Goal: Task Accomplishment & Management: Use online tool/utility

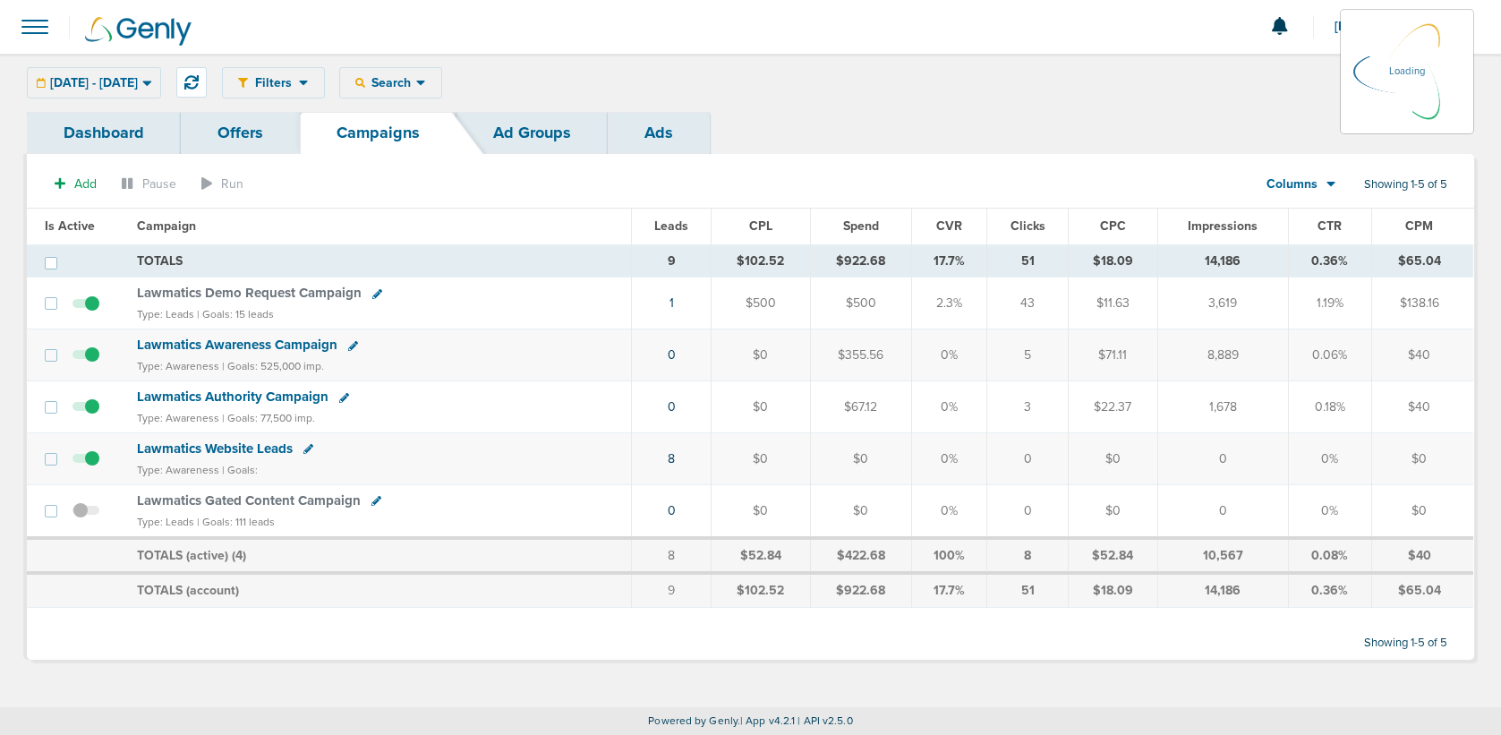
click at [629, 133] on div "Dashboard Offers Campaigns Ad Groups Ads" at bounding box center [750, 133] width 1447 height 42
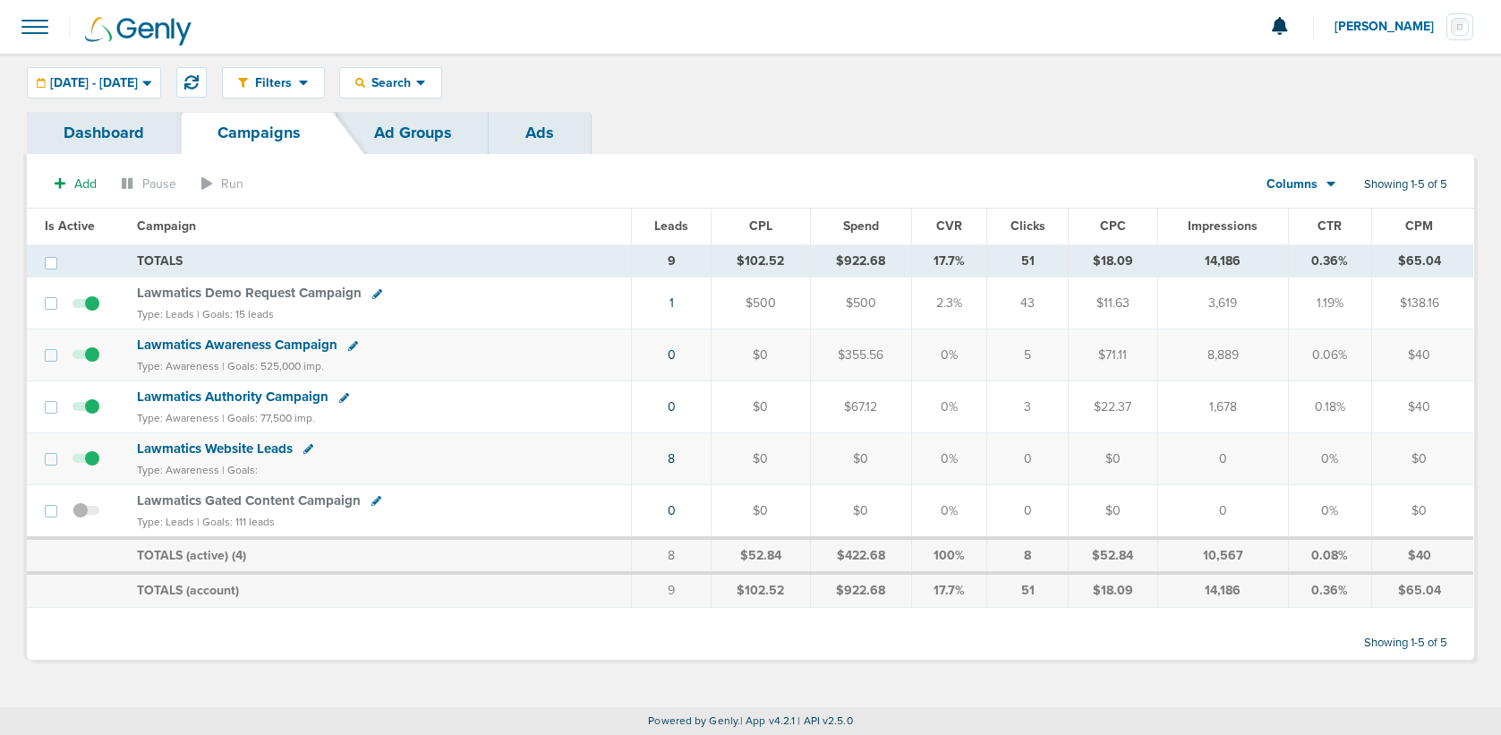
click at [540, 130] on link "Ads" at bounding box center [540, 133] width 102 height 42
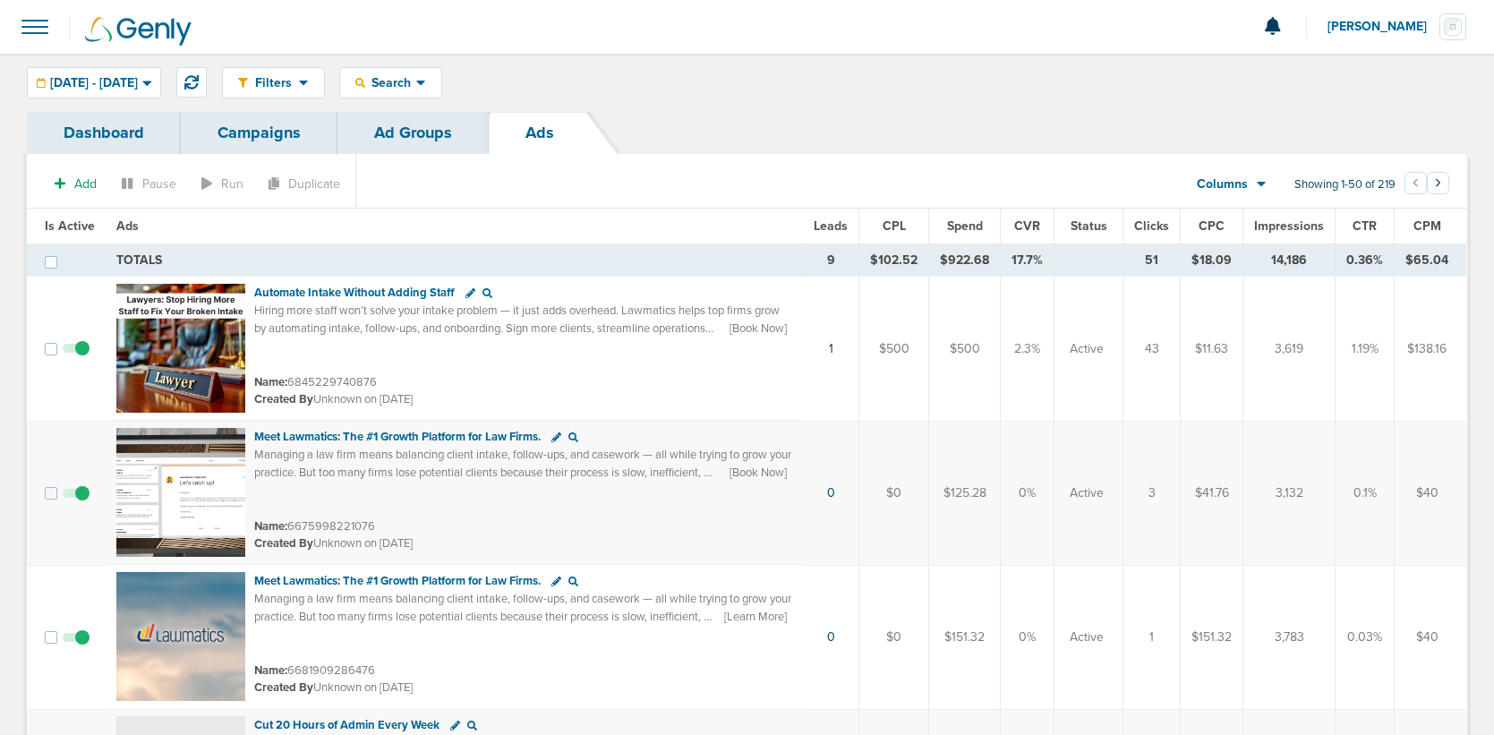
click at [840, 224] on span "Leads" at bounding box center [830, 225] width 34 height 15
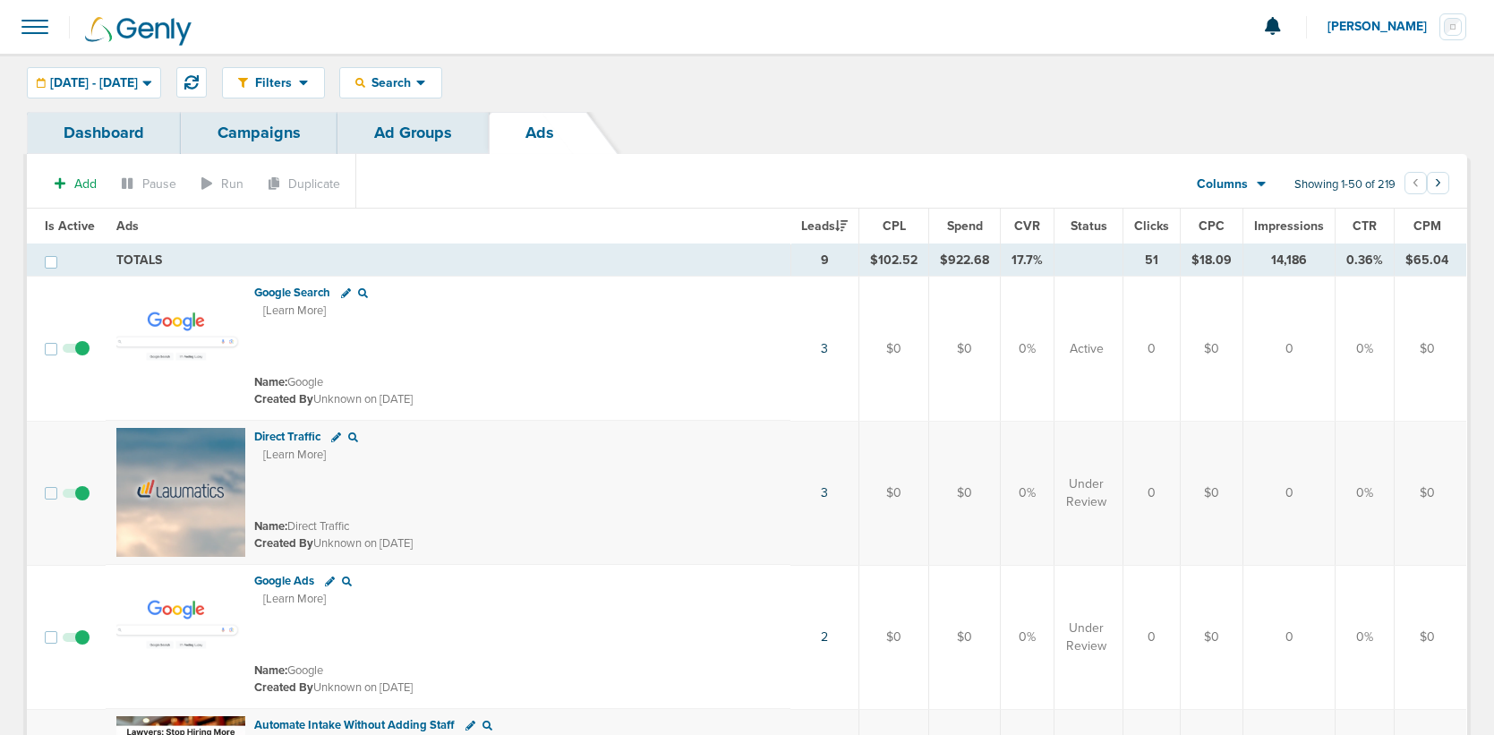
click at [840, 224] on span "Leads" at bounding box center [824, 225] width 47 height 15
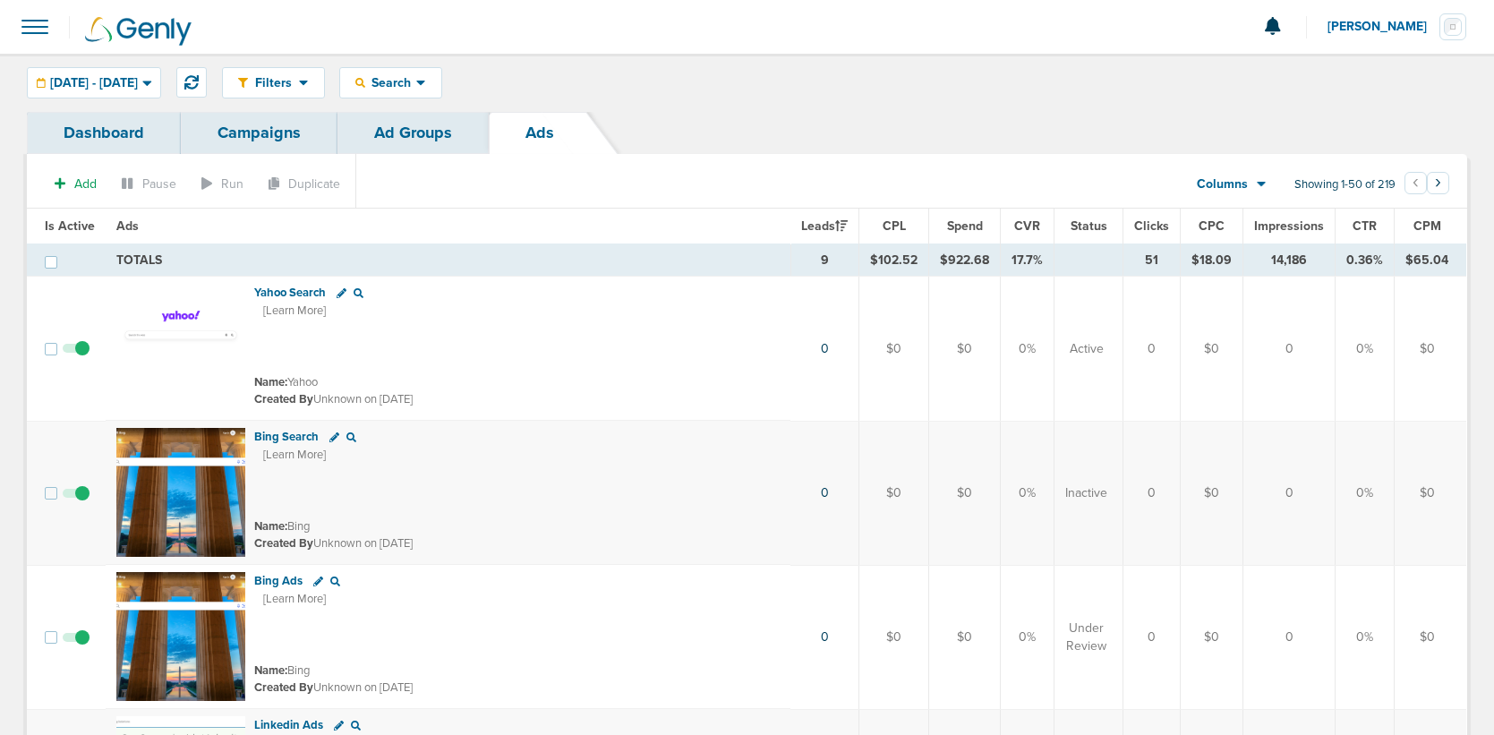
click at [820, 225] on span "Leads" at bounding box center [824, 225] width 47 height 15
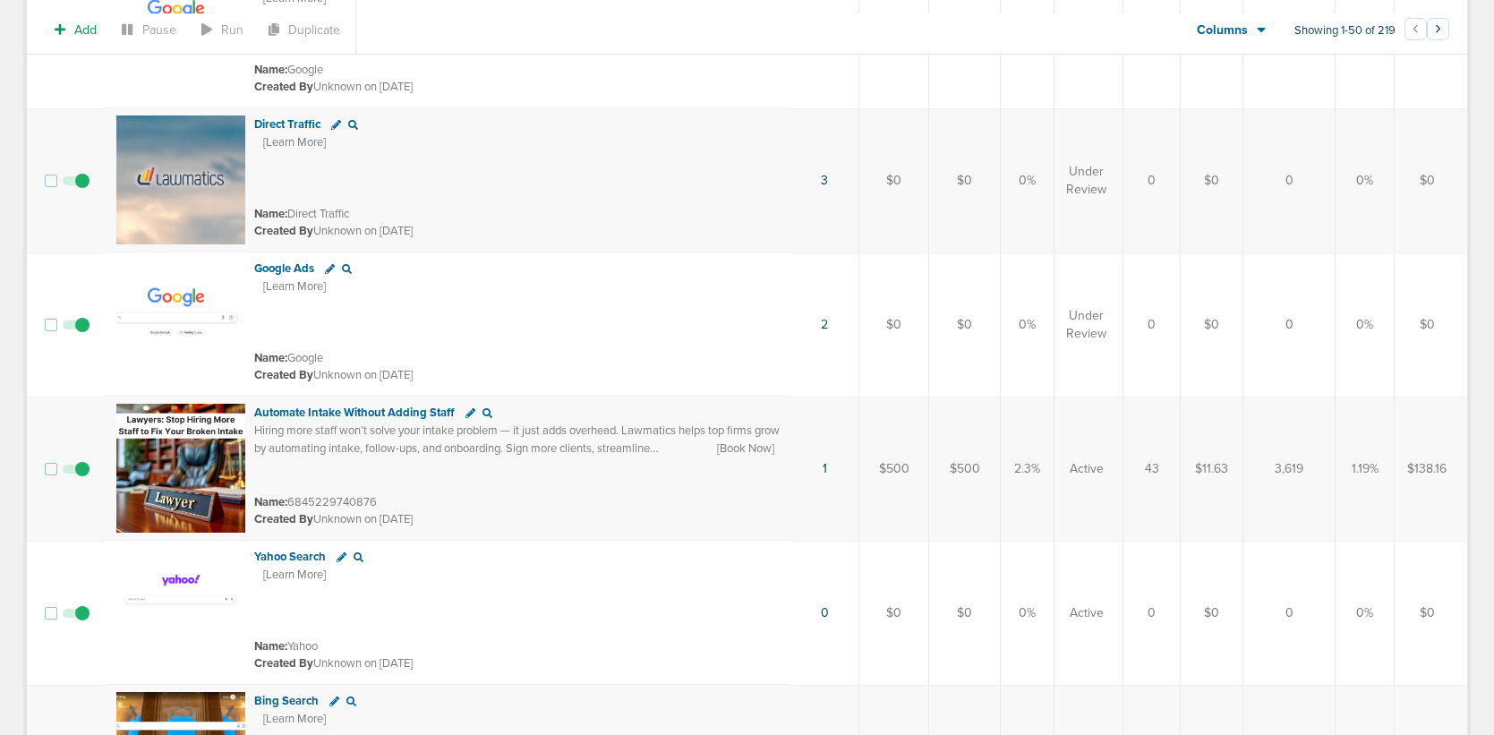
scroll to position [364, 0]
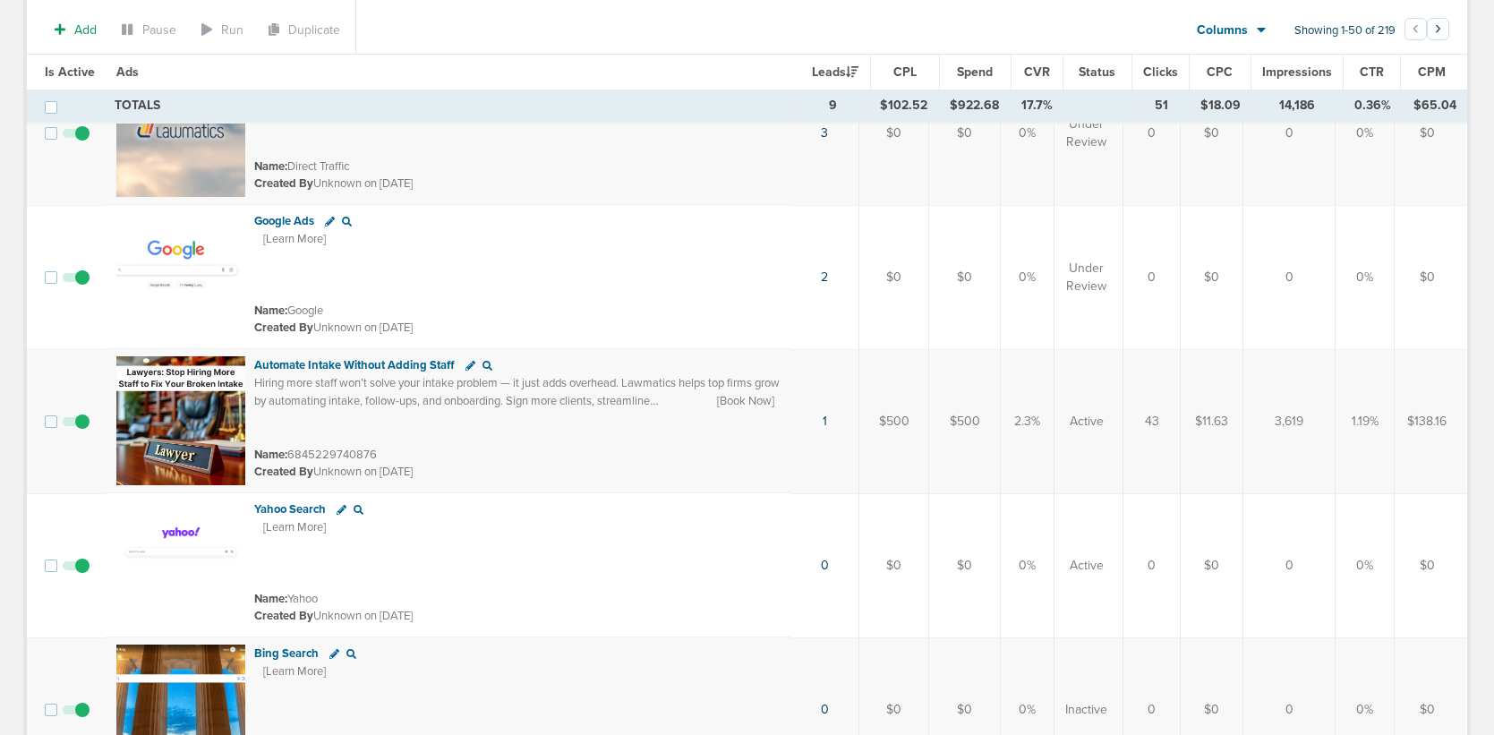
click at [331, 387] on span "Hiring more staff won’t solve your intake problem — it just adds overhead. Lawm…" at bounding box center [516, 400] width 525 height 49
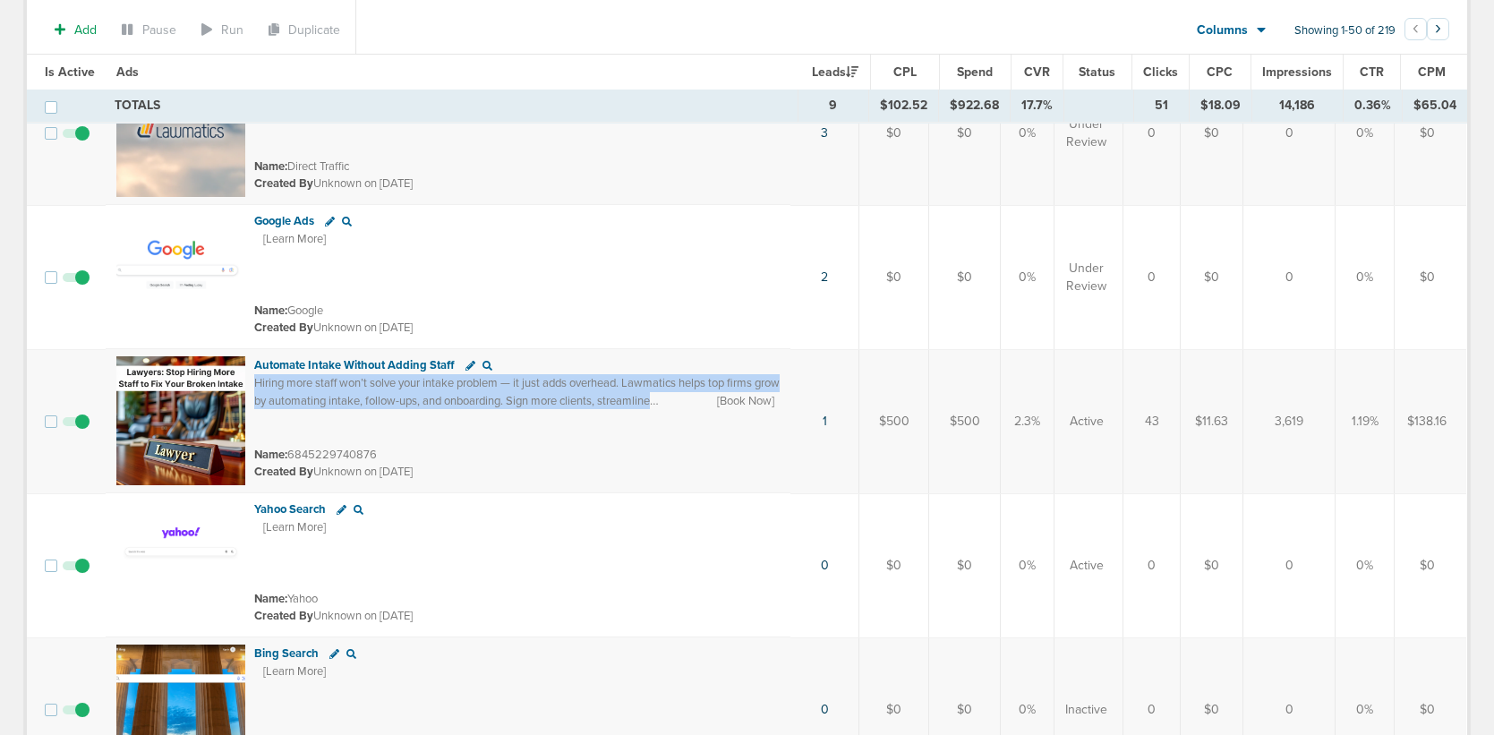
click at [331, 387] on span "Hiring more staff won’t solve your intake problem — it just adds overhead. Lawm…" at bounding box center [516, 400] width 525 height 49
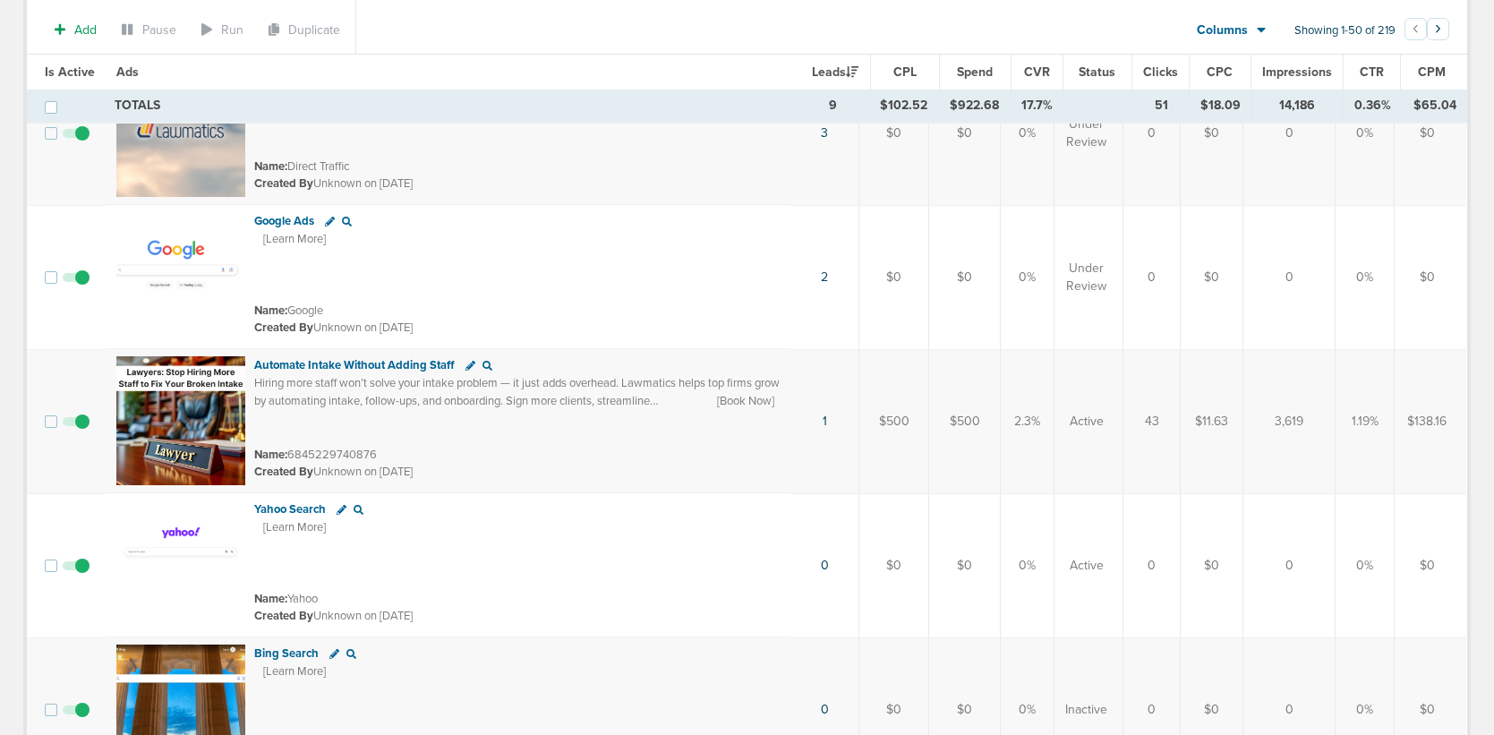
click at [318, 353] on td "Automate Intake Without Adding Staff Hiring more staff won’t solve your intake …" at bounding box center [448, 421] width 685 height 144
click at [482, 364] on icon at bounding box center [487, 366] width 10 height 10
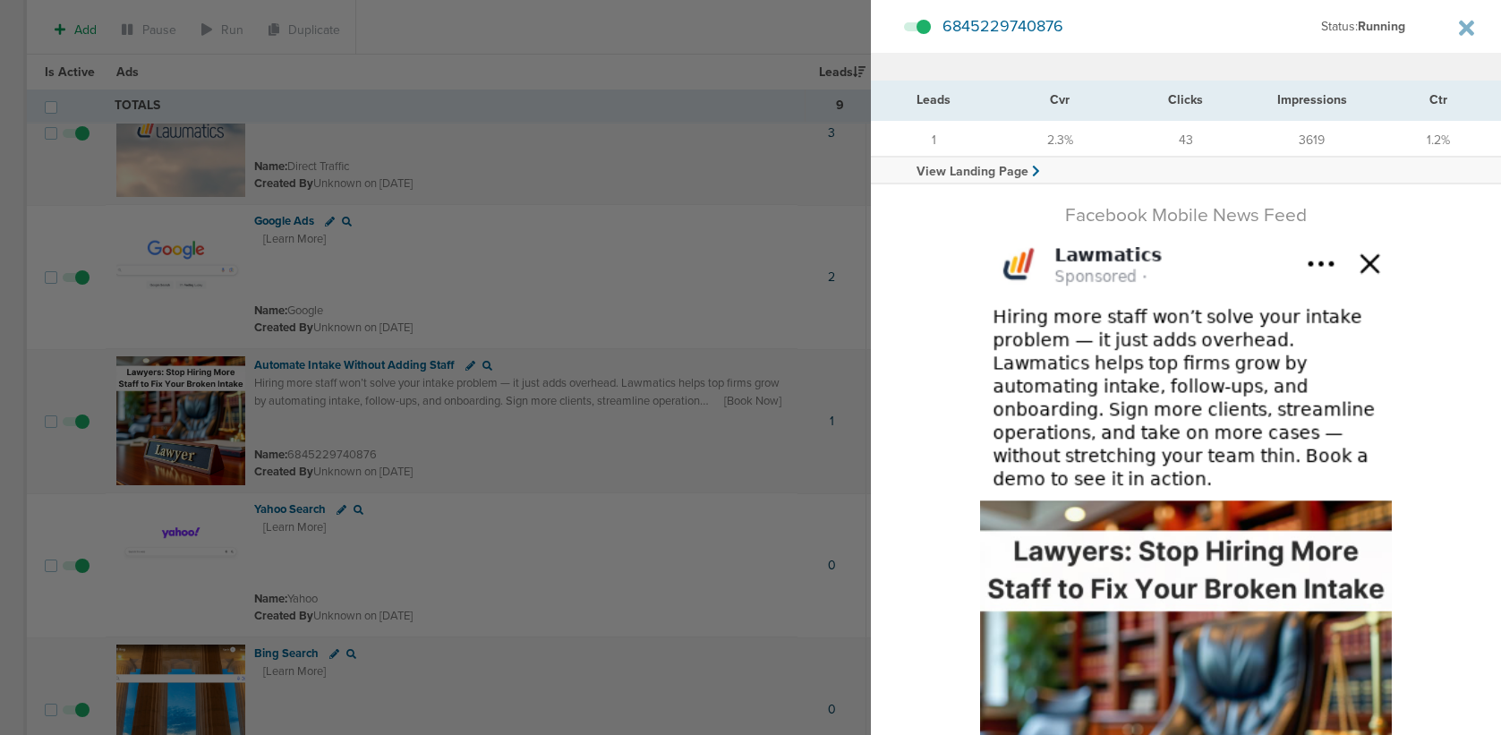
click at [1265, 422] on img at bounding box center [1186, 602] width 412 height 711
click at [1460, 29] on icon at bounding box center [1466, 28] width 15 height 15
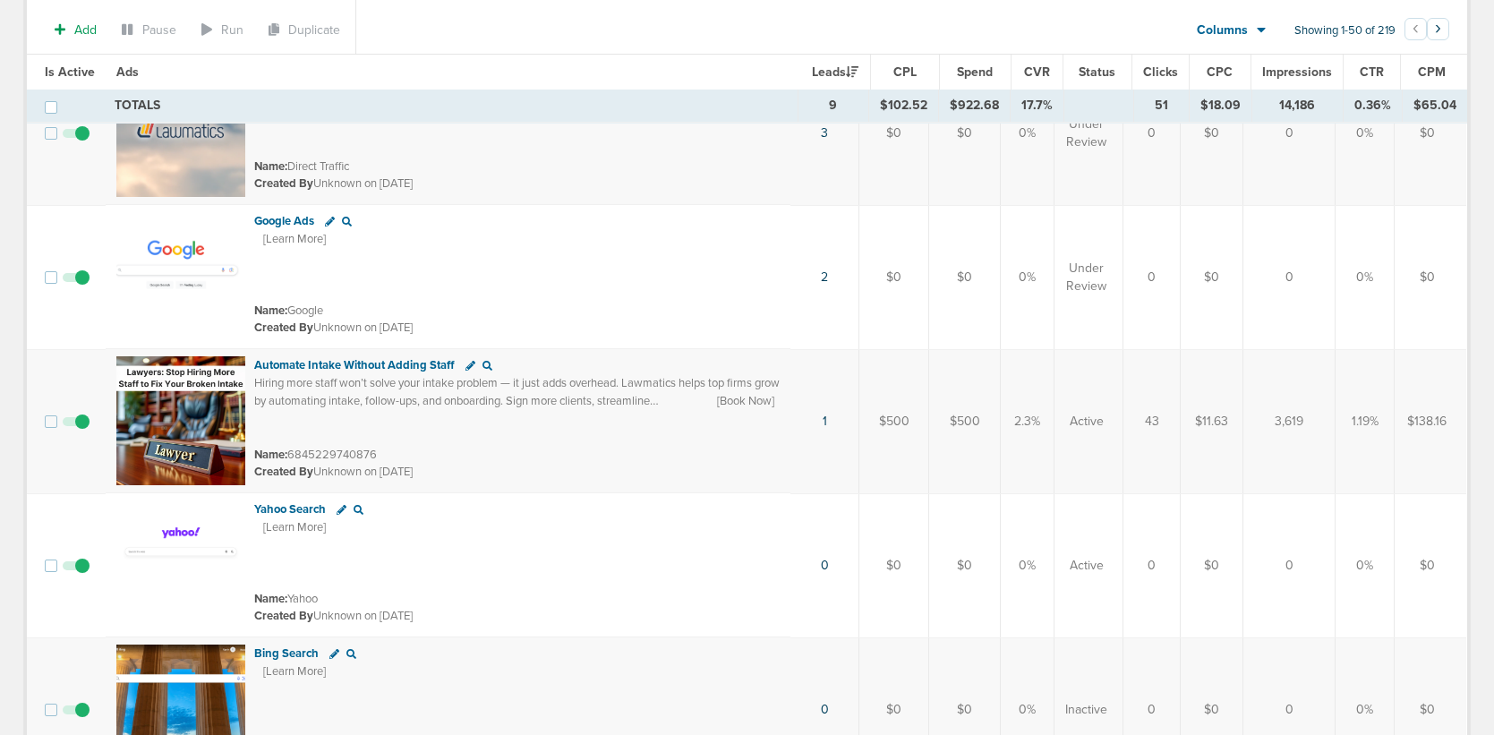
click at [690, 399] on span "Hiring more staff won’t solve your intake problem — it just adds overhead. Lawm…" at bounding box center [516, 400] width 525 height 49
drag, startPoint x: 687, startPoint y: 399, endPoint x: 744, endPoint y: 392, distance: 56.8
click at [687, 399] on span "Hiring more staff won’t solve your intake problem — it just adds overhead. Lawm…" at bounding box center [516, 400] width 525 height 49
click at [756, 390] on div "Hiring more staff won’t solve your intake problem — it just adds overhead. Lawm…" at bounding box center [516, 391] width 525 height 35
click at [465, 369] on icon at bounding box center [470, 366] width 10 height 10
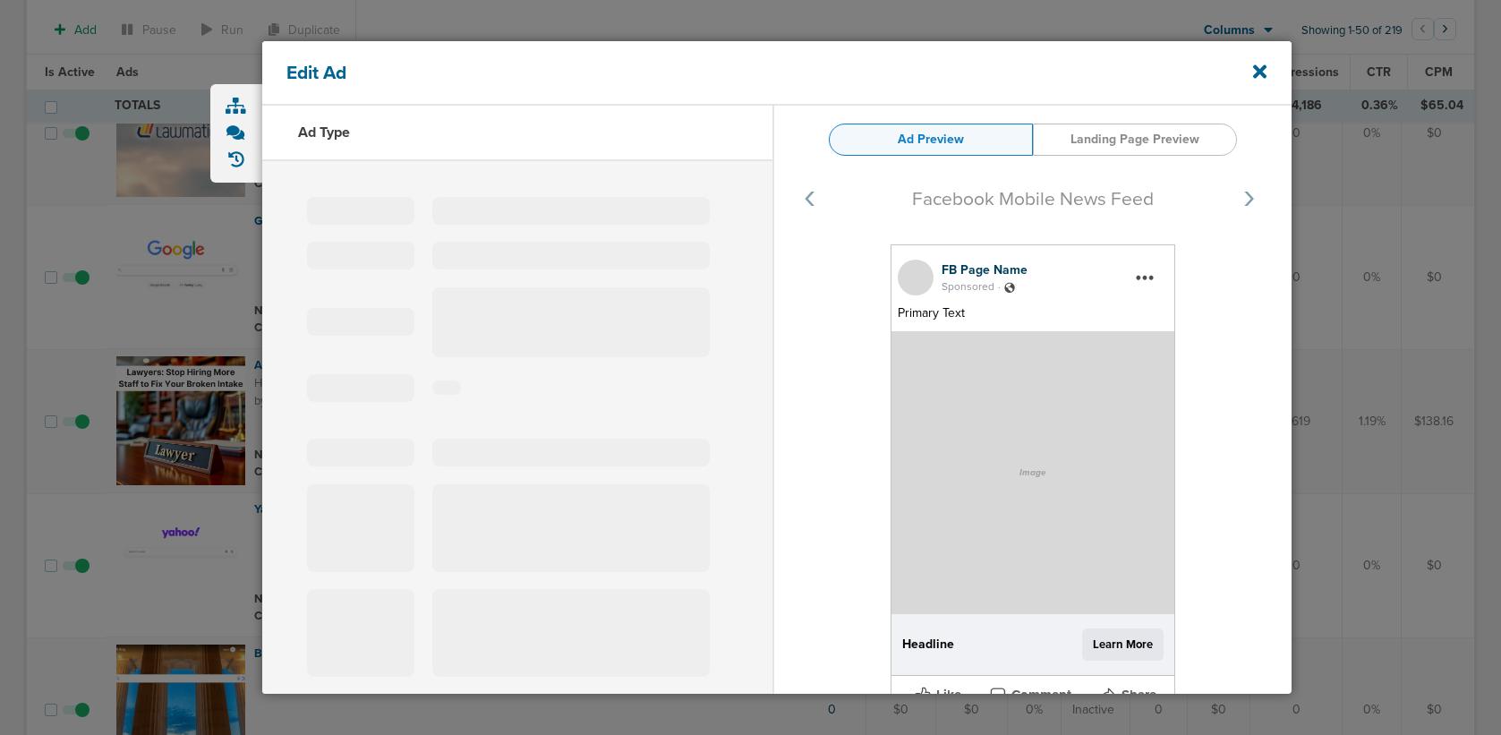
type input "6845229740876"
type input "Automate Intake Without Adding Staff"
type textarea "Hiring more staff won’t solve your intake problem — it just adds overhead. Lawm…"
select select "book_travel"
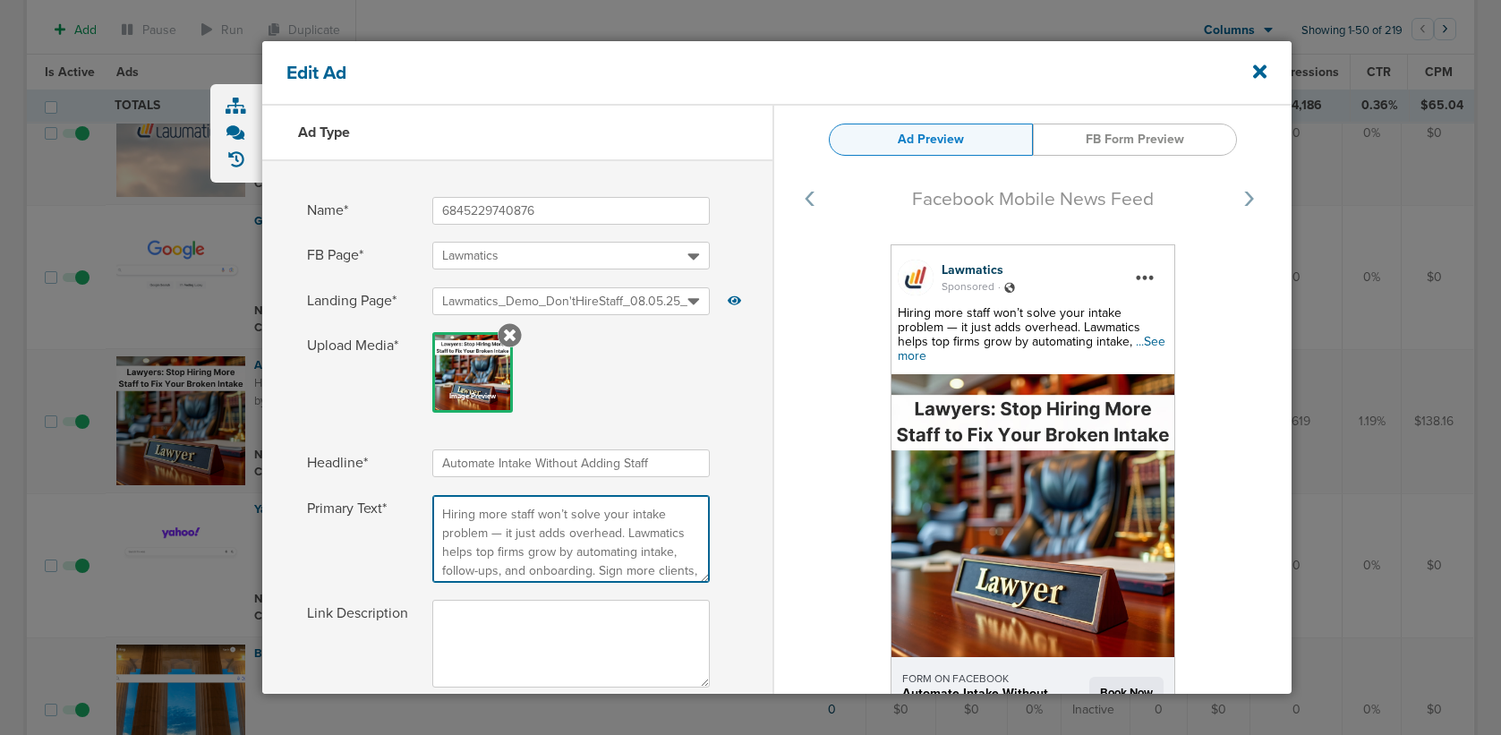
click at [535, 521] on textarea "Hiring more staff won’t solve your intake problem — it just adds overhead. Lawm…" at bounding box center [570, 539] width 277 height 88
click at [1262, 72] on icon at bounding box center [1259, 70] width 13 height 13
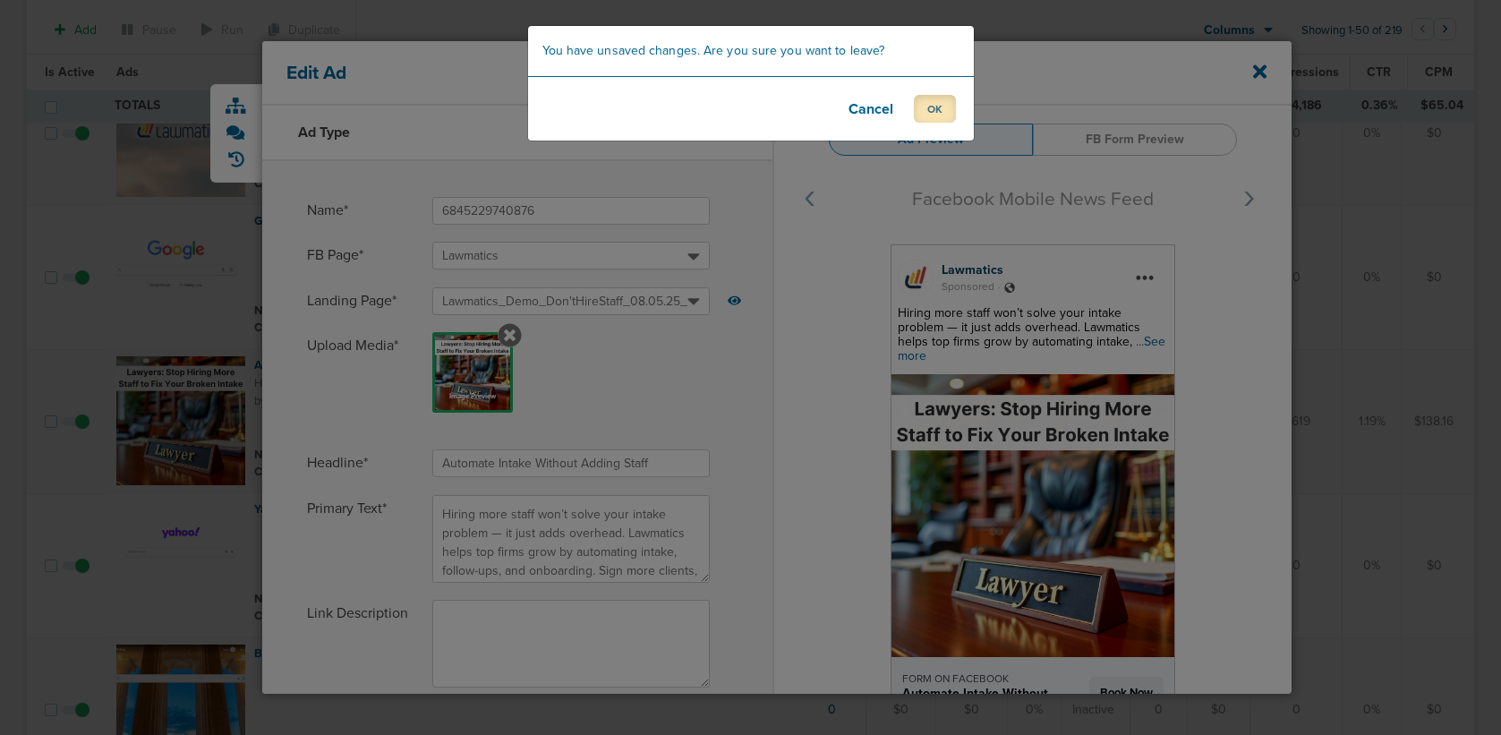
click at [926, 109] on button "OK" at bounding box center [935, 109] width 42 height 28
